Goal: Transaction & Acquisition: Obtain resource

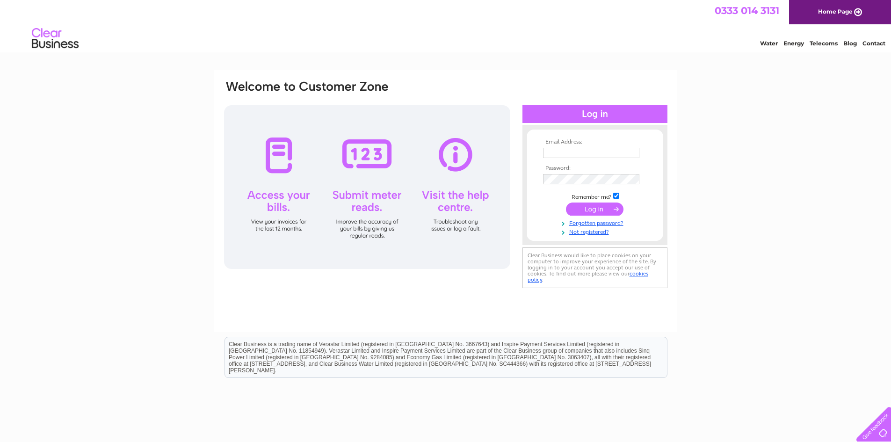
drag, startPoint x: 0, startPoint y: 0, endPoint x: 592, endPoint y: 150, distance: 610.6
click at [592, 150] on input "text" at bounding box center [591, 153] width 96 height 10
type input "keri@fmaberdeen.com"
click at [566, 204] on input "submit" at bounding box center [595, 210] width 58 height 13
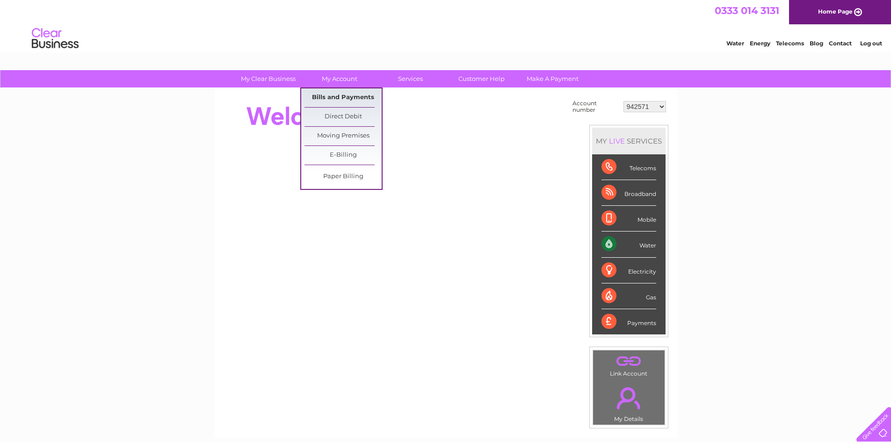
click at [336, 93] on link "Bills and Payments" at bounding box center [343, 97] width 77 height 19
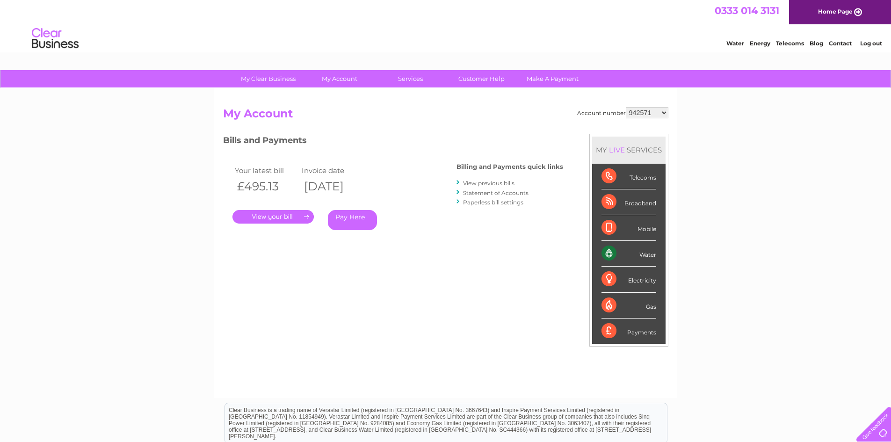
click at [287, 215] on link "." at bounding box center [273, 217] width 81 height 14
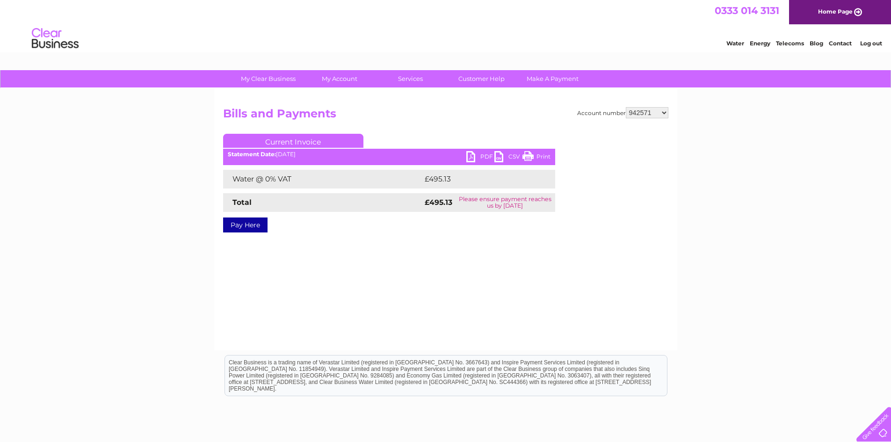
click at [482, 156] on link "PDF" at bounding box center [481, 158] width 28 height 14
click at [665, 115] on select "942571 942642 942647 942819 943892 946407 949436 970013 977124 30316392" at bounding box center [647, 112] width 43 height 11
select select "942642"
click at [626, 107] on select "942571 942642 942647 942819 943892 946407 949436 970013 977124 30316392" at bounding box center [647, 112] width 43 height 11
click at [479, 158] on link "PDF" at bounding box center [481, 158] width 28 height 14
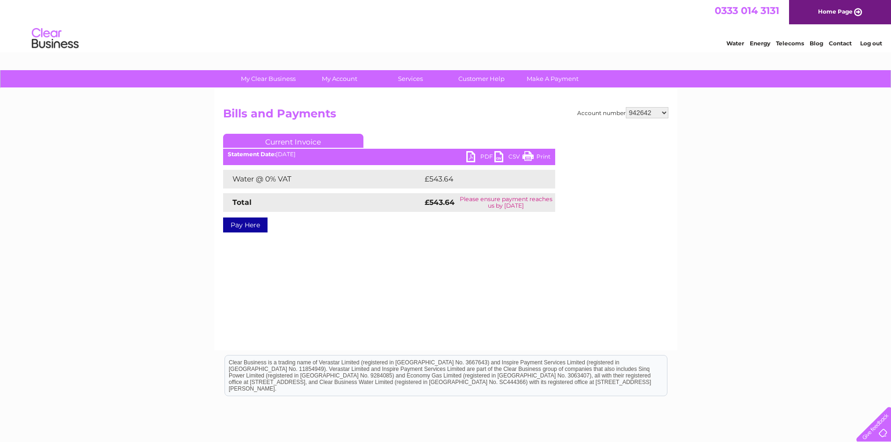
click at [664, 112] on select "942571 942642 942647 942819 943892 946407 949436 970013 977124 30316392" at bounding box center [647, 112] width 43 height 11
select select "942647"
click at [626, 107] on select "942571 942642 942647 942819 943892 946407 949436 970013 977124 30316392" at bounding box center [647, 112] width 43 height 11
click at [483, 156] on link "PDF" at bounding box center [481, 158] width 28 height 14
click at [664, 114] on select "942571 942642 942647 942819 943892 946407 949436 970013 977124 30316392" at bounding box center [647, 112] width 43 height 11
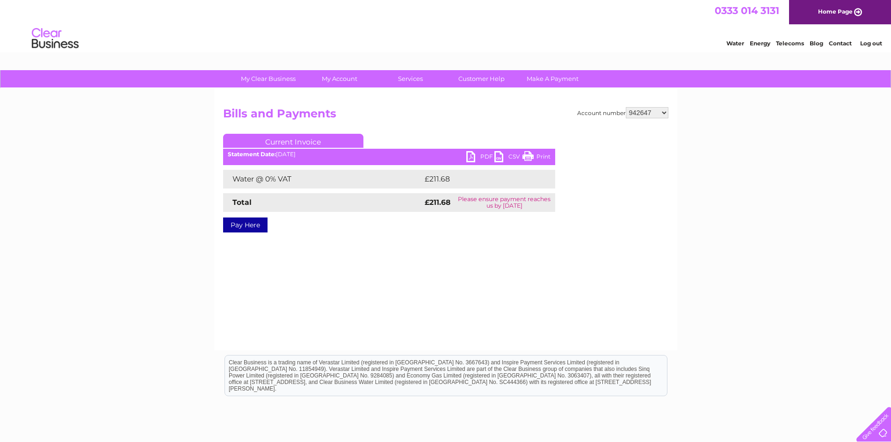
select select "942819"
click at [626, 107] on select "942571 942642 942647 942819 943892 946407 949436 970013 977124 30316392" at bounding box center [647, 112] width 43 height 11
click at [488, 156] on link "PDF" at bounding box center [481, 158] width 28 height 14
click at [668, 112] on select "942571 942642 942647 942819 943892 946407 949436 970013 977124 30316392" at bounding box center [647, 112] width 43 height 11
select select "943892"
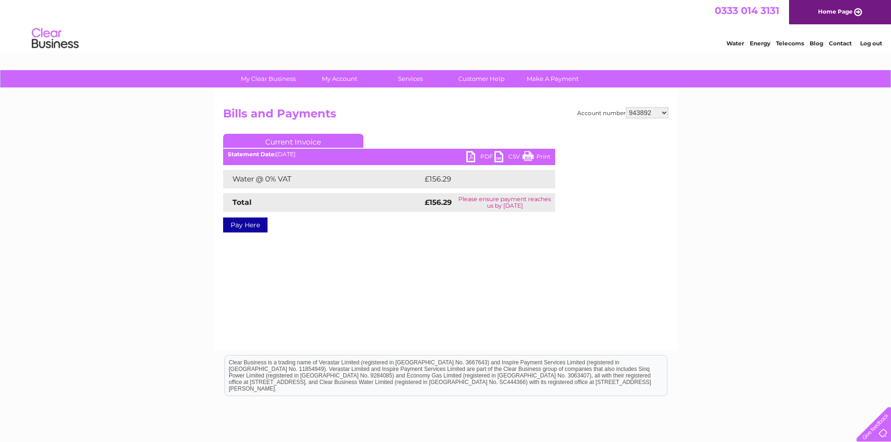
click at [626, 107] on select "942571 942642 942647 942819 943892 946407 949436 970013 977124 30316392" at bounding box center [647, 112] width 43 height 11
click at [489, 154] on link "PDF" at bounding box center [481, 158] width 28 height 14
click at [665, 112] on select "942571 942642 942647 942819 943892 946407 949436 970013 977124 30316392" at bounding box center [647, 112] width 43 height 11
select select "946407"
click at [626, 107] on select "942571 942642 942647 942819 943892 946407 949436 970013 977124 30316392" at bounding box center [647, 112] width 43 height 11
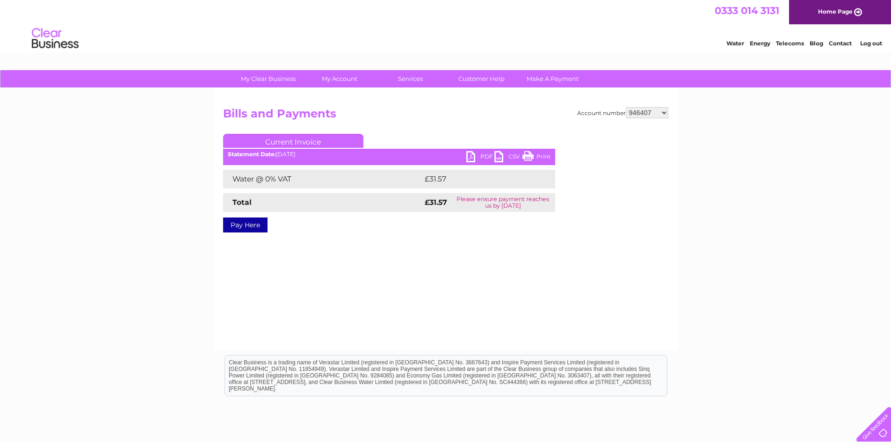
click at [483, 155] on link "PDF" at bounding box center [481, 158] width 28 height 14
click at [664, 115] on select "942571 942642 942647 942819 943892 946407 949436 970013 977124 30316392" at bounding box center [647, 112] width 43 height 11
select select "949436"
click at [626, 107] on select "942571 942642 942647 942819 943892 946407 949436 970013 977124 30316392" at bounding box center [647, 112] width 43 height 11
click at [482, 156] on link "PDF" at bounding box center [481, 158] width 28 height 14
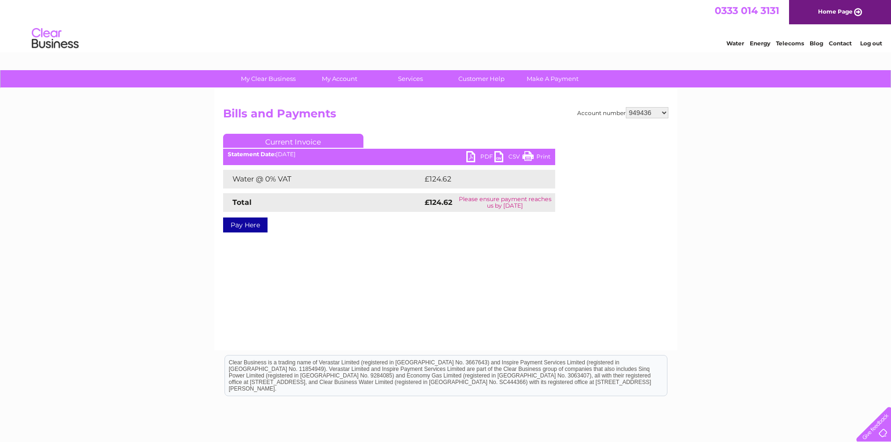
click at [665, 113] on select "942571 942642 942647 942819 943892 946407 949436 970013 977124 30316392" at bounding box center [647, 112] width 43 height 11
select select "970013"
click at [626, 107] on select "942571 942642 942647 942819 943892 946407 949436 970013 977124 30316392" at bounding box center [647, 112] width 43 height 11
click at [486, 156] on link "PDF" at bounding box center [481, 158] width 28 height 14
click at [662, 112] on select "942571 942642 942647 942819 943892 946407 949436 970013 977124 30316392" at bounding box center [647, 112] width 43 height 11
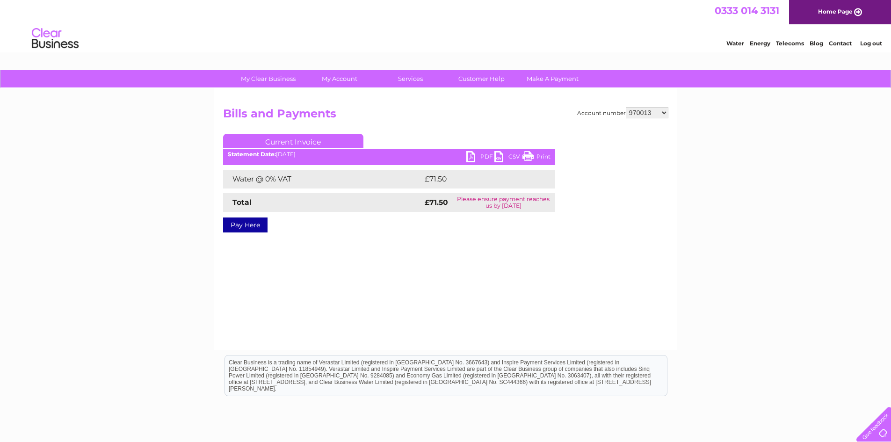
select select "30316392"
click at [626, 107] on select "942571 942642 942647 942819 943892 946407 949436 970013 977124 30316392" at bounding box center [647, 112] width 43 height 11
click at [485, 155] on link "PDF" at bounding box center [481, 158] width 28 height 14
click at [867, 43] on link "Log out" at bounding box center [872, 43] width 22 height 7
